Goal: Information Seeking & Learning: Learn about a topic

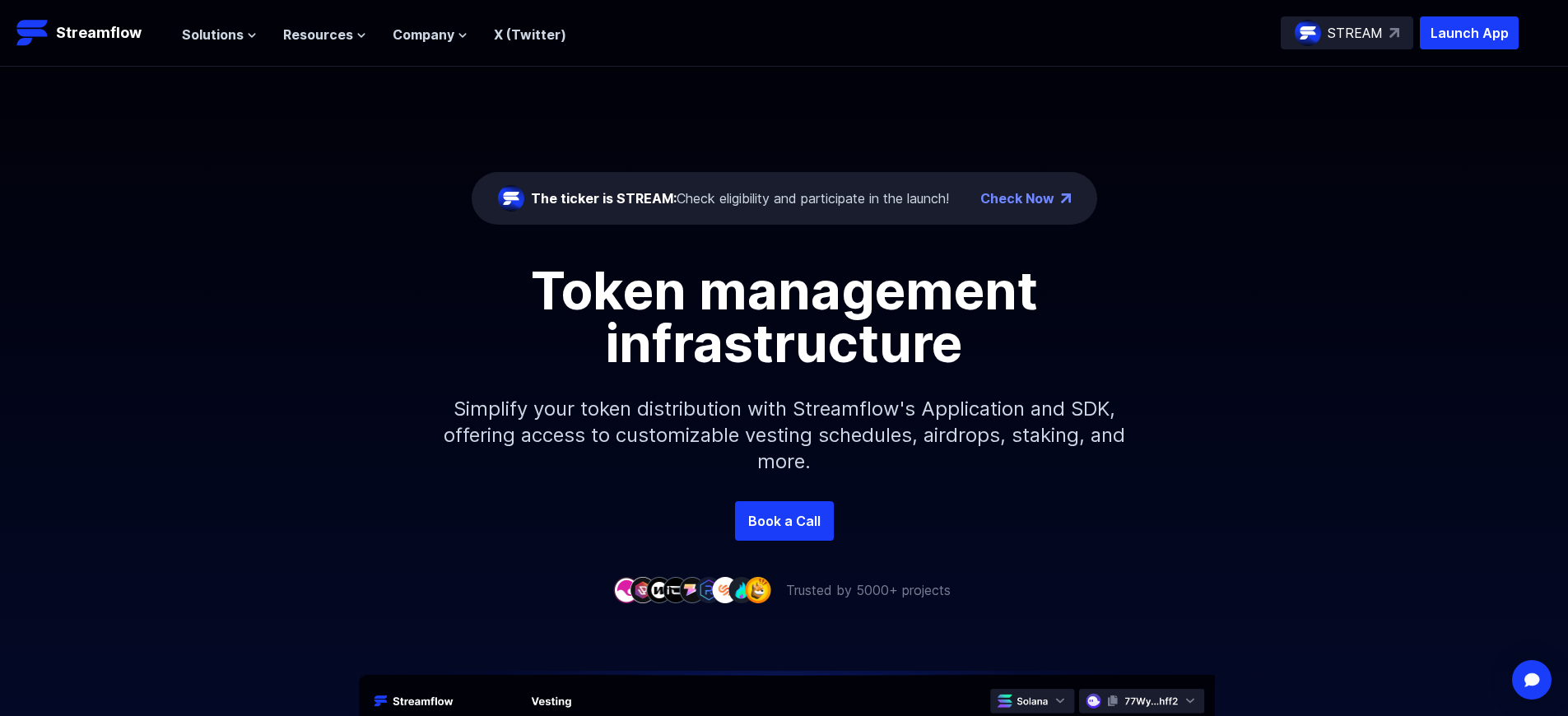
click at [1468, 33] on p "Launch App" at bounding box center [1468, 33] width 99 height 33
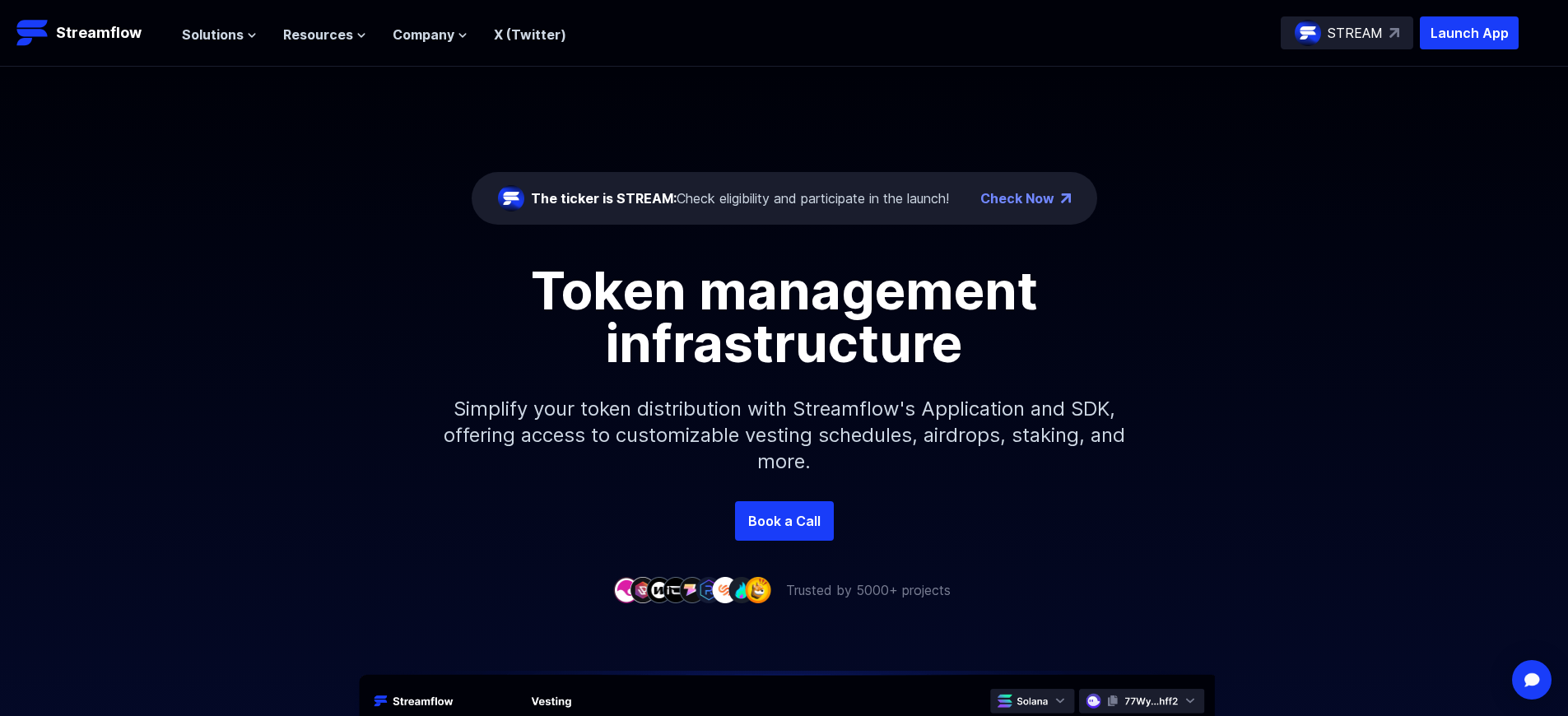
click at [1468, 33] on p "Launch App" at bounding box center [1468, 33] width 99 height 33
